Goal: Task Accomplishment & Management: Complete application form

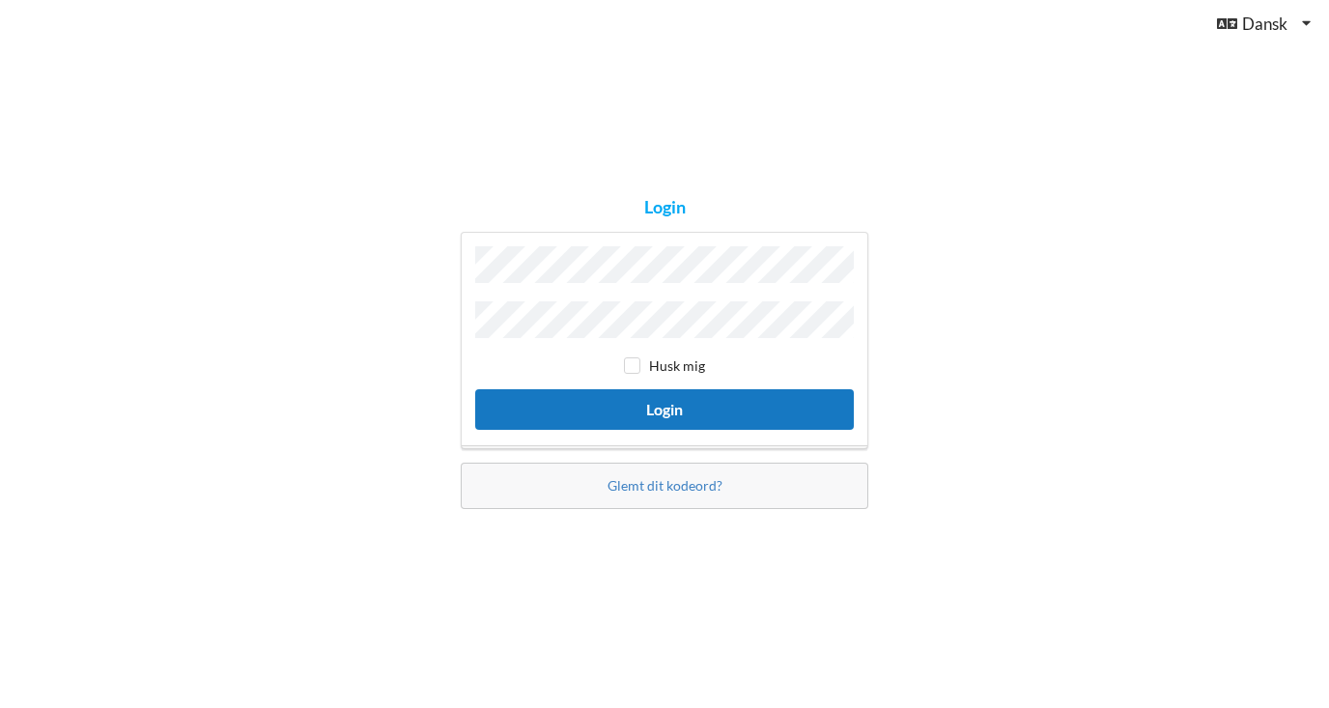
click at [637, 402] on button "Login" at bounding box center [664, 409] width 379 height 40
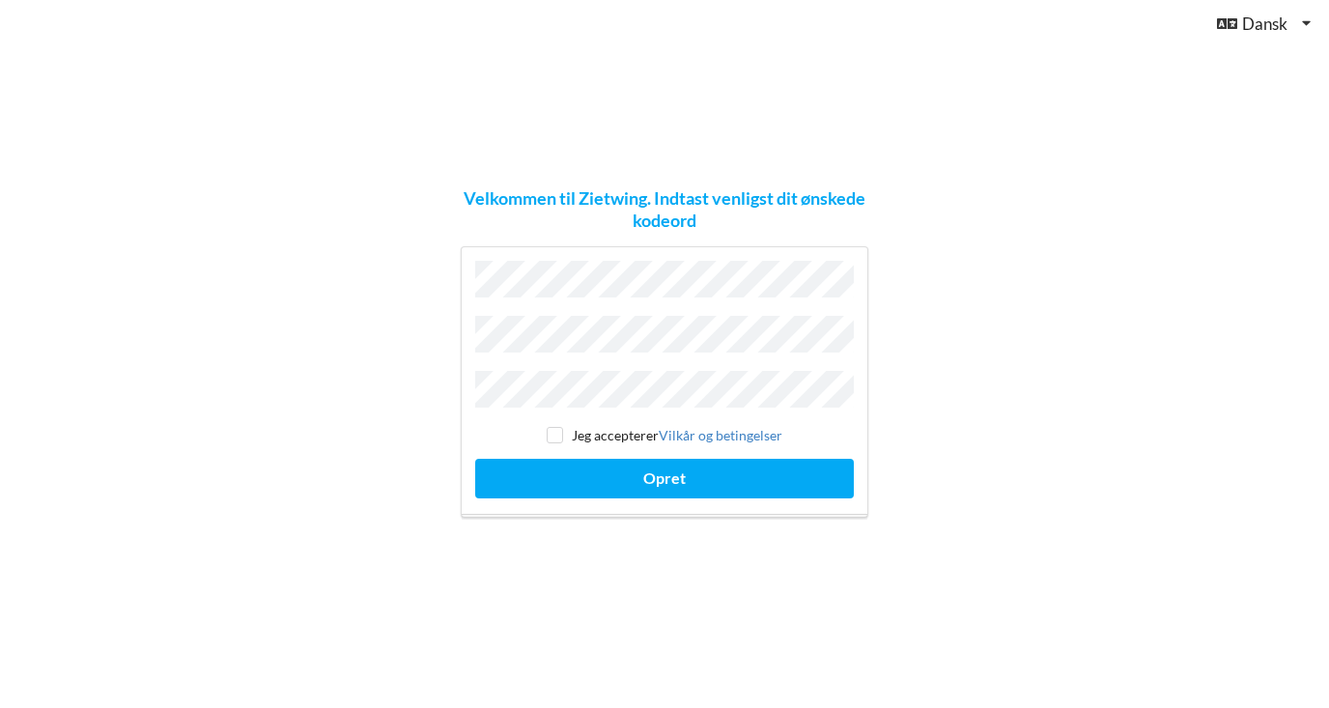
click at [664, 469] on button "Opret" at bounding box center [664, 479] width 379 height 40
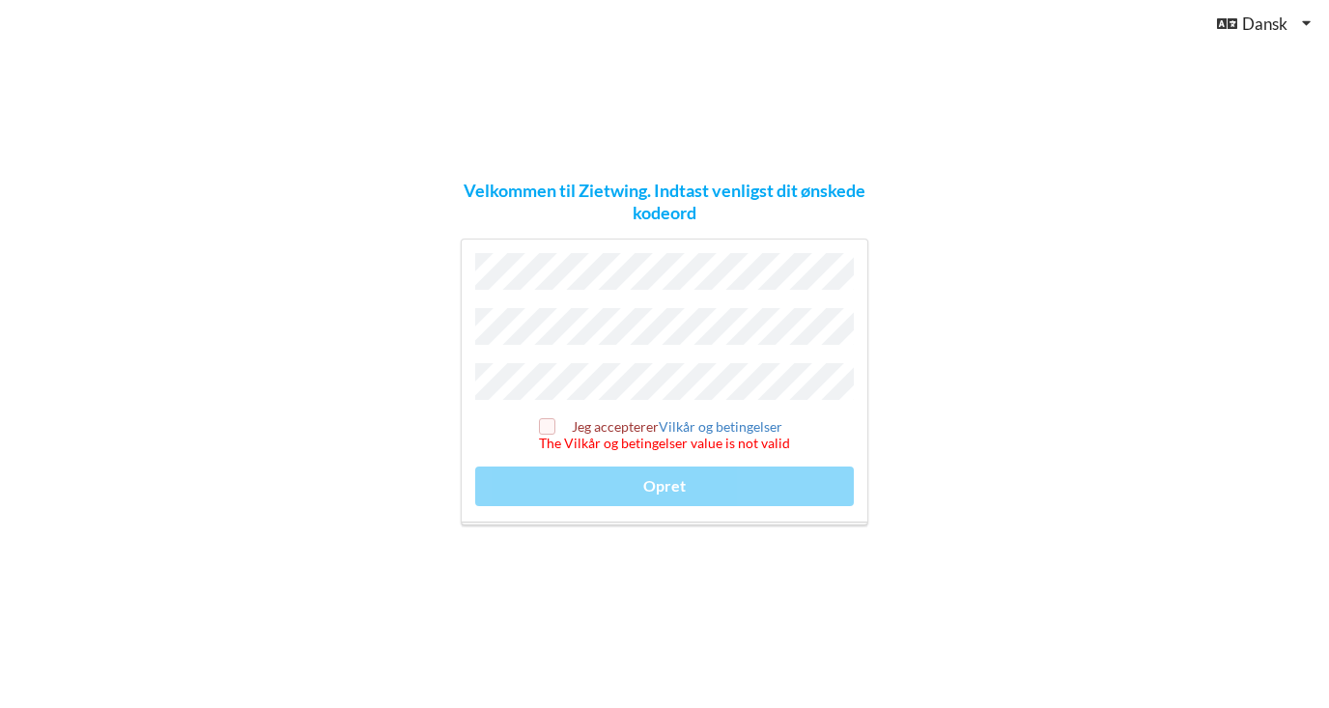
click at [550, 418] on input "checkbox" at bounding box center [547, 426] width 16 height 16
checkbox input "true"
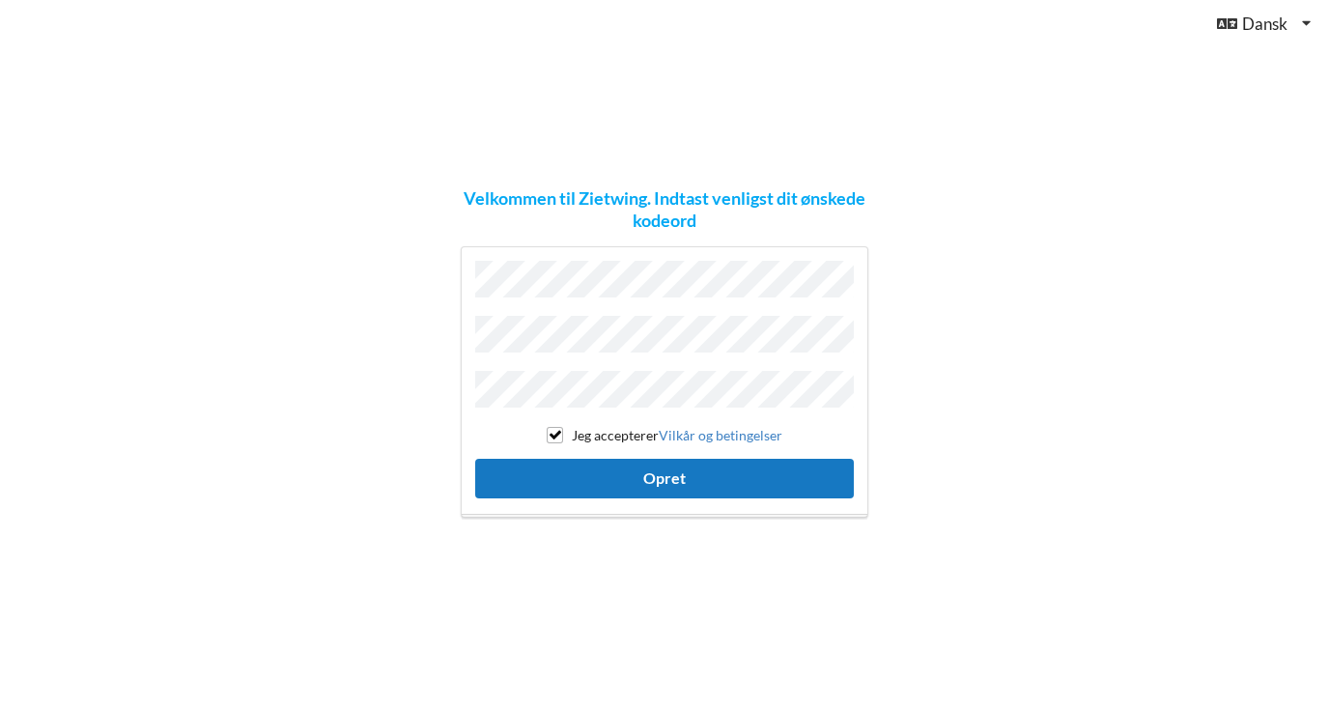
click at [633, 479] on button "Opret" at bounding box center [664, 479] width 379 height 40
click at [700, 475] on button "Opret" at bounding box center [664, 479] width 379 height 40
click at [728, 474] on button "Opret" at bounding box center [664, 479] width 379 height 40
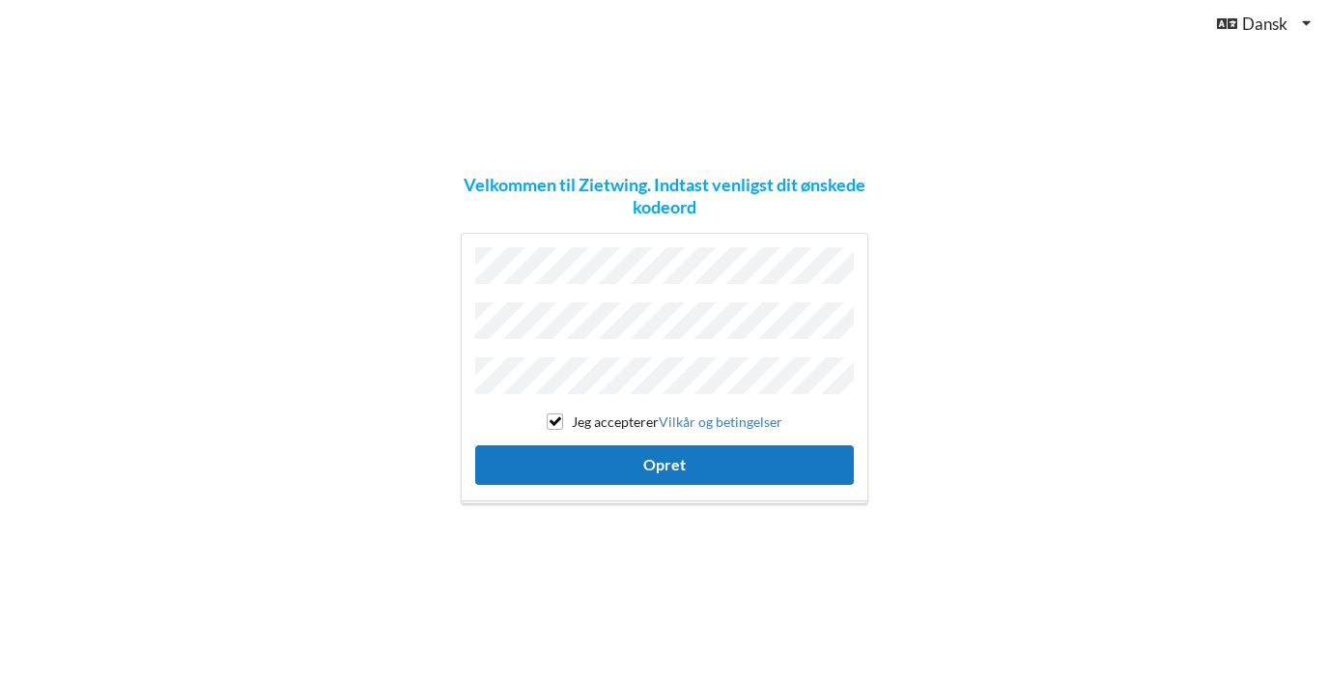
click at [673, 453] on button "Opret" at bounding box center [664, 465] width 379 height 40
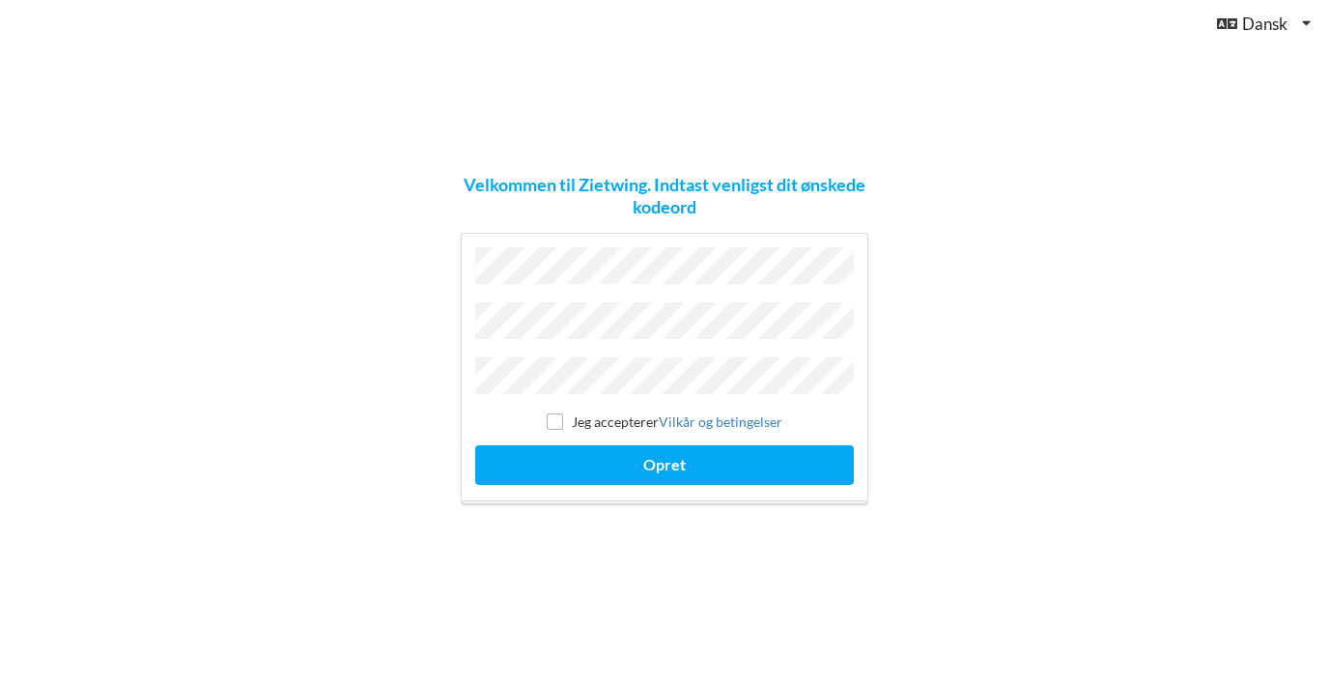
click at [564, 413] on label "Jeg accepterer Vilkår og betingelser" at bounding box center [665, 421] width 236 height 16
click at [559, 413] on input "checkbox" at bounding box center [555, 421] width 16 height 16
checkbox input "true"
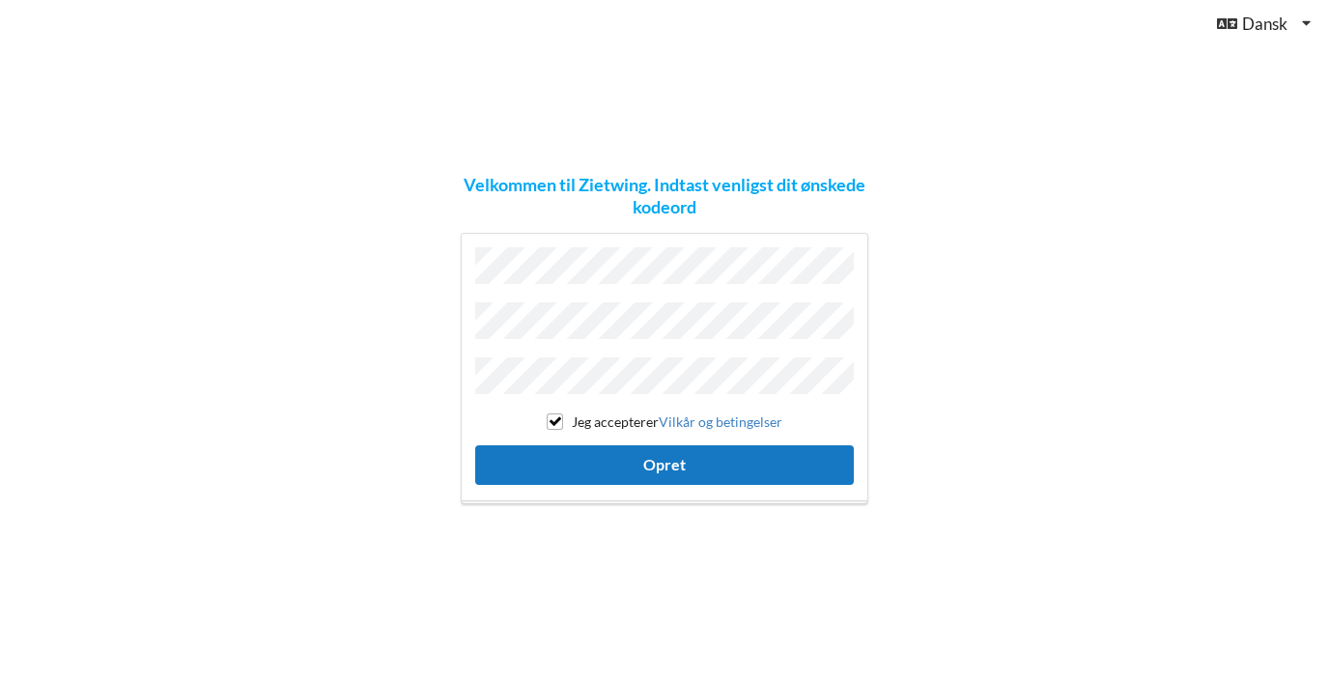
click at [639, 464] on button "Opret" at bounding box center [664, 465] width 379 height 40
click at [740, 462] on button "Opret" at bounding box center [664, 465] width 379 height 40
click at [794, 457] on button "Opret" at bounding box center [664, 465] width 379 height 40
click at [707, 464] on button "Opret" at bounding box center [664, 465] width 379 height 40
click at [709, 469] on button "Opret" at bounding box center [664, 465] width 379 height 40
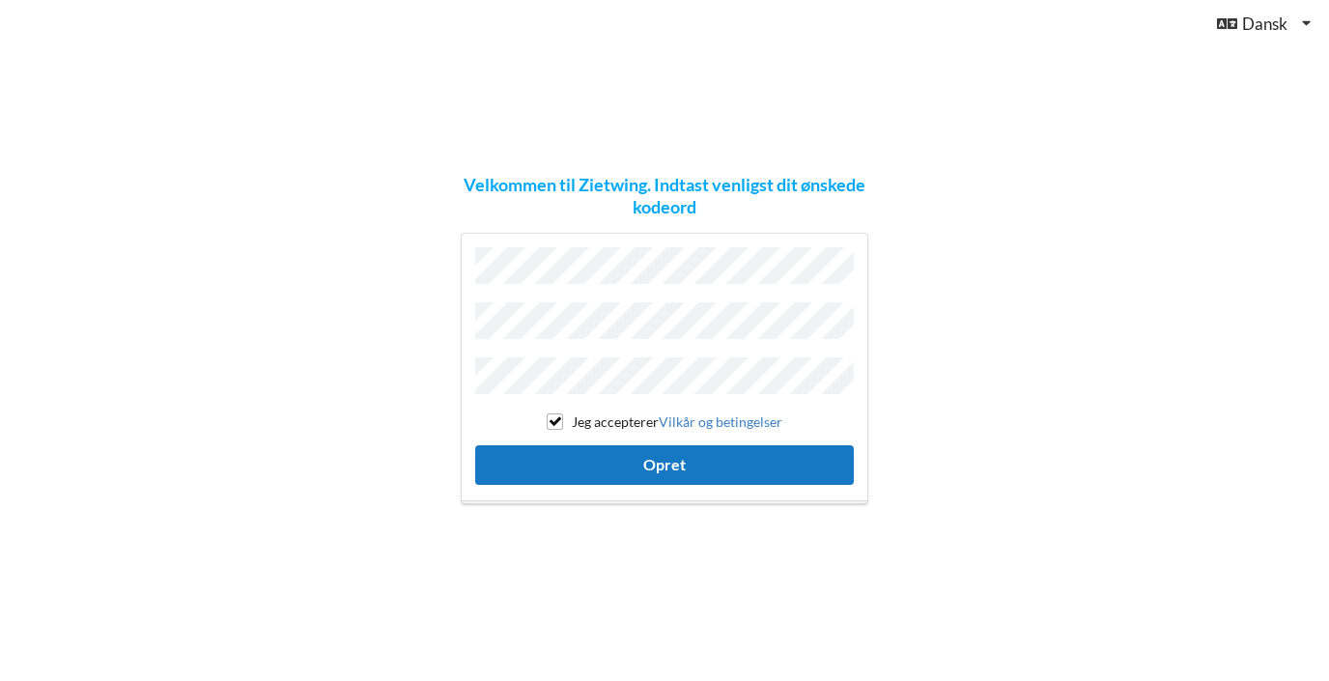
click at [709, 469] on button "Opret" at bounding box center [664, 465] width 379 height 40
